Goal: Transaction & Acquisition: Purchase product/service

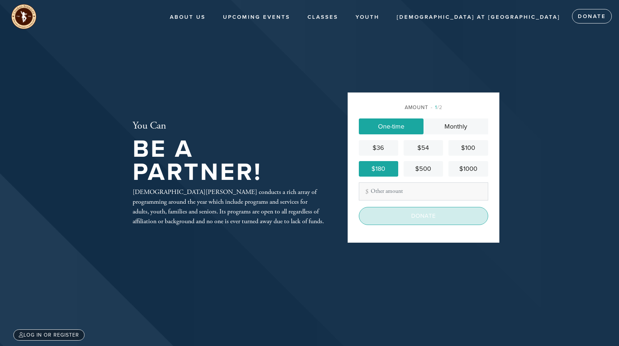
click at [424, 211] on input "Donate" at bounding box center [423, 216] width 129 height 18
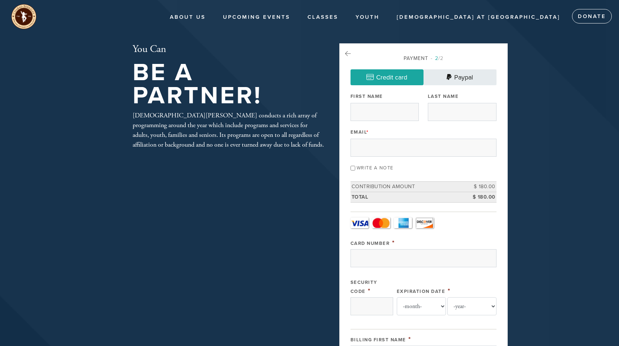
click at [458, 77] on link "Paypal" at bounding box center [460, 77] width 73 height 16
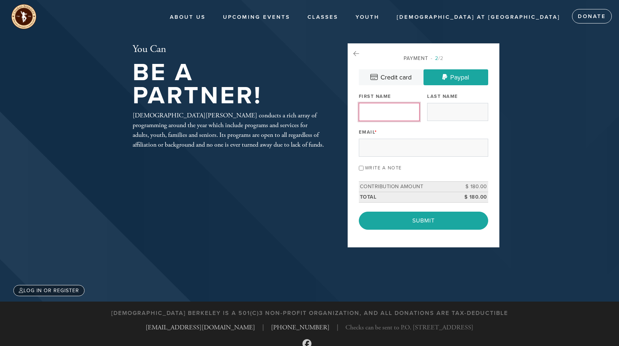
click at [386, 119] on input "First Name" at bounding box center [389, 112] width 61 height 18
type input "[PERSON_NAME]"
type input "Fried"
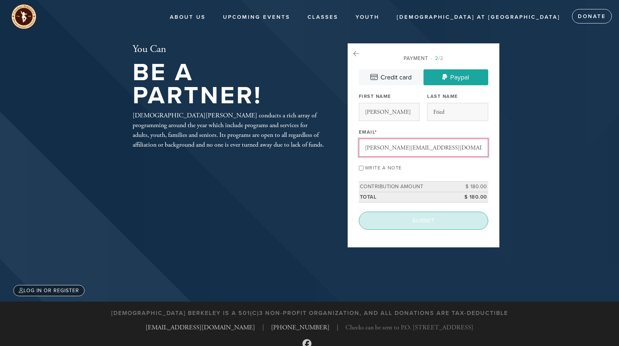
type input "[PERSON_NAME][EMAIL_ADDRESS][DOMAIN_NAME]"
click at [413, 218] on input "Submit" at bounding box center [423, 221] width 129 height 18
